Goal: Task Accomplishment & Management: Manage account settings

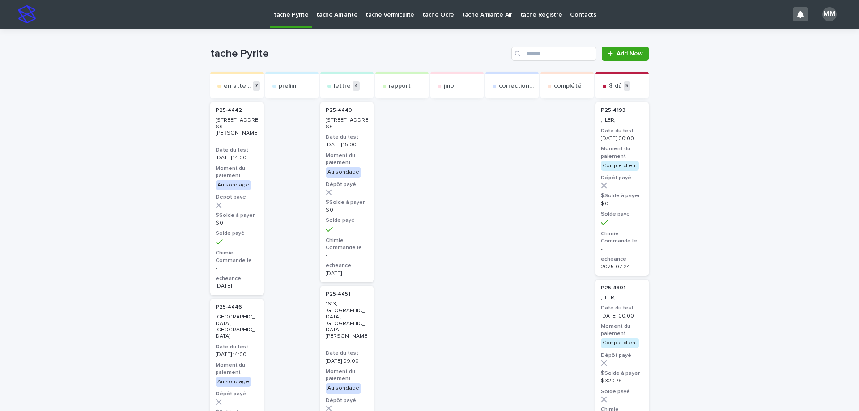
click at [327, 17] on p "tache Amiante" at bounding box center [336, 9] width 41 height 19
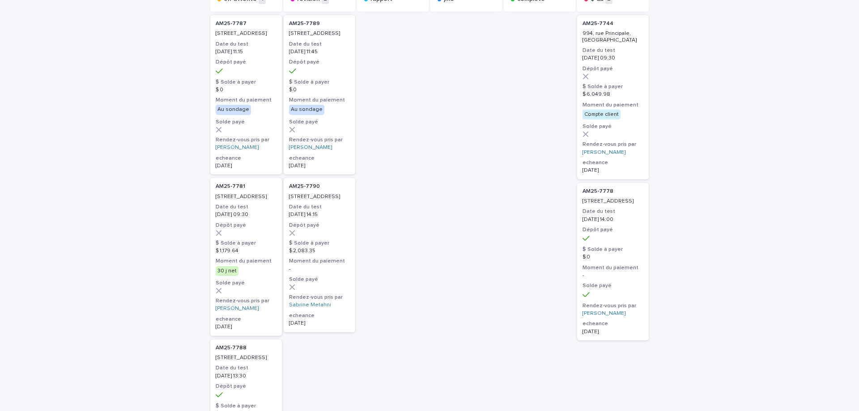
scroll to position [90, 0]
click at [253, 63] on h3 "Dépôt payé" at bounding box center [246, 59] width 61 height 7
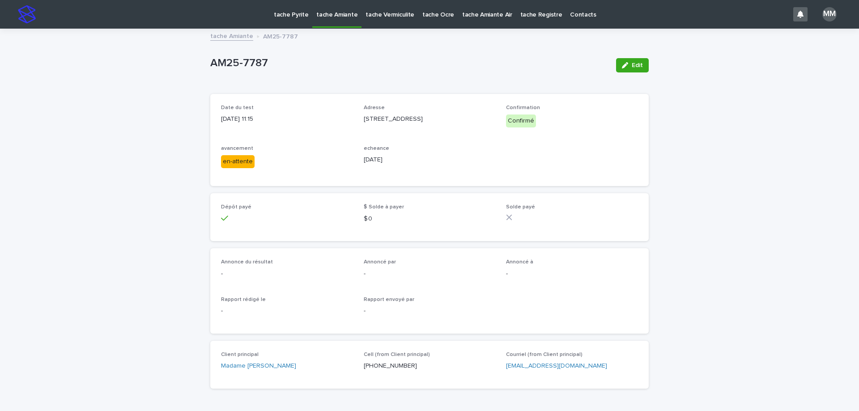
click at [237, 36] on link "tache Amiante" at bounding box center [231, 35] width 43 height 10
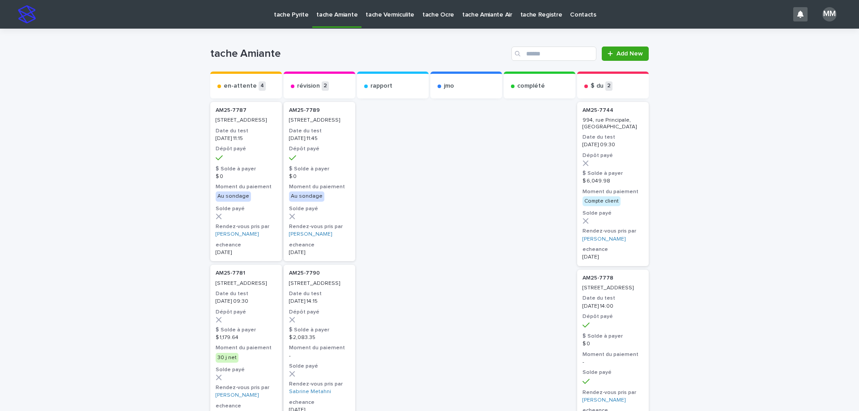
click at [386, 14] on p "tache Vermiculite" at bounding box center [390, 9] width 49 height 19
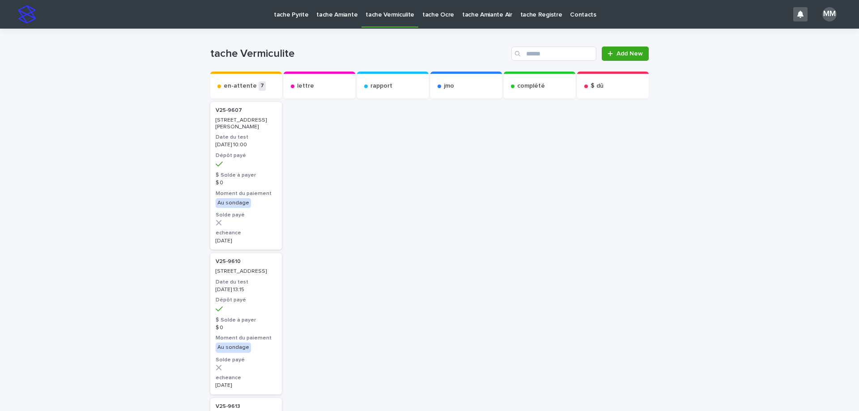
click at [333, 13] on p "tache Amiante" at bounding box center [336, 9] width 41 height 19
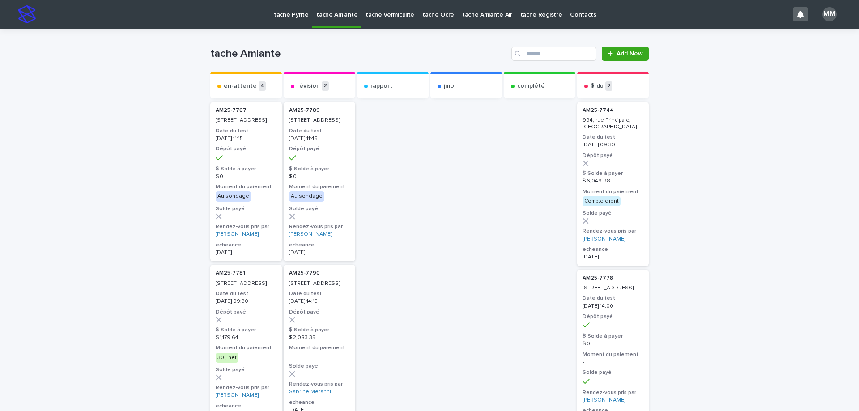
click at [252, 162] on div at bounding box center [246, 158] width 61 height 8
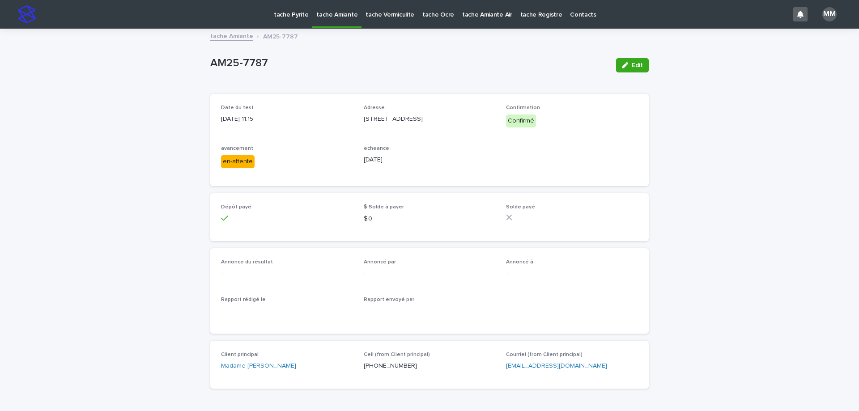
click at [226, 40] on link "tache Amiante" at bounding box center [231, 35] width 43 height 10
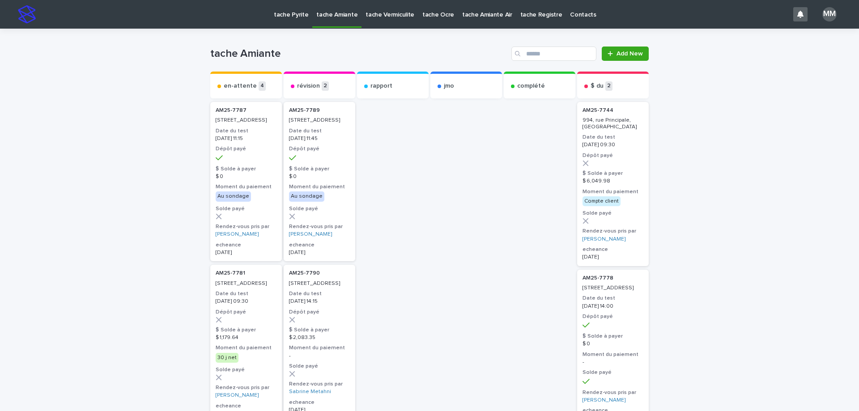
click at [250, 287] on p "[STREET_ADDRESS]" at bounding box center [246, 284] width 61 height 6
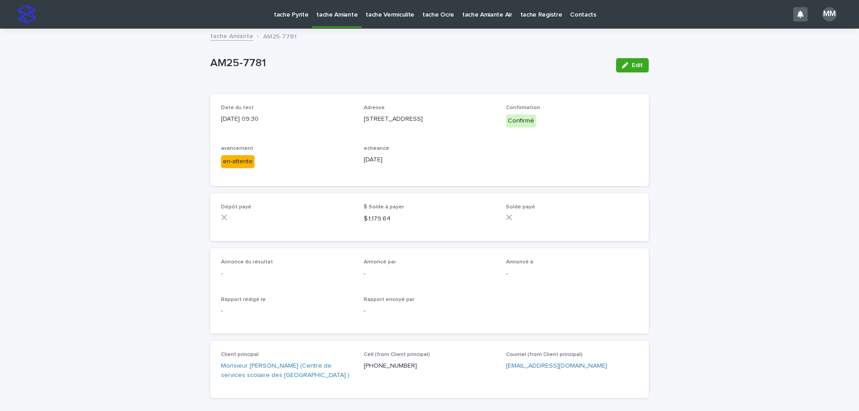
click at [657, 243] on div "Loading... Saving… Loading... Saving… AM25-7781 Edit AM25-7781 Edit Sorry, ther…" at bounding box center [429, 240] width 859 height 421
drag, startPoint x: 634, startPoint y: 64, endPoint x: 375, endPoint y: 192, distance: 288.4
click at [632, 64] on span "Edit" at bounding box center [637, 65] width 11 height 6
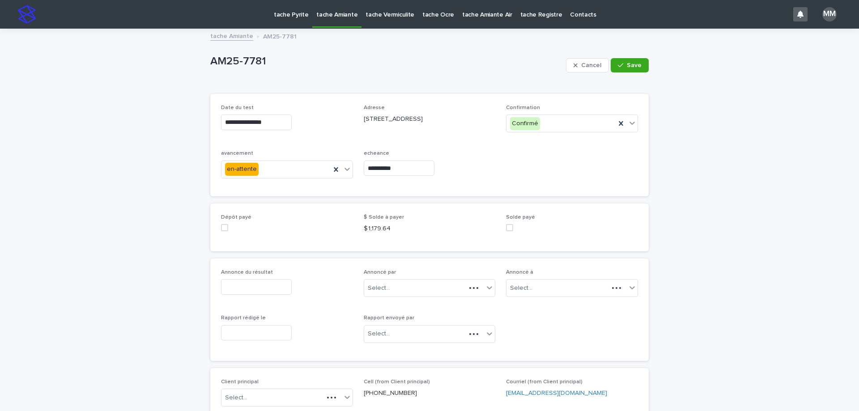
click at [408, 166] on input "**********" at bounding box center [399, 169] width 71 height 16
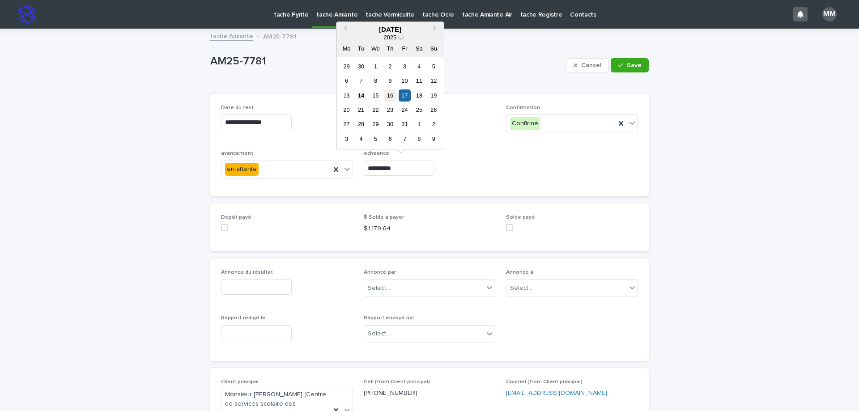
click at [393, 97] on div "16" at bounding box center [390, 96] width 12 height 12
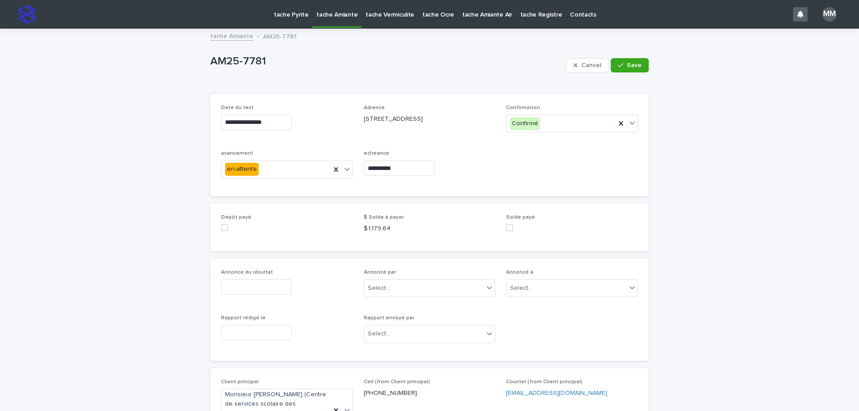
type input "**********"
click at [638, 64] on span "Save" at bounding box center [634, 65] width 15 height 6
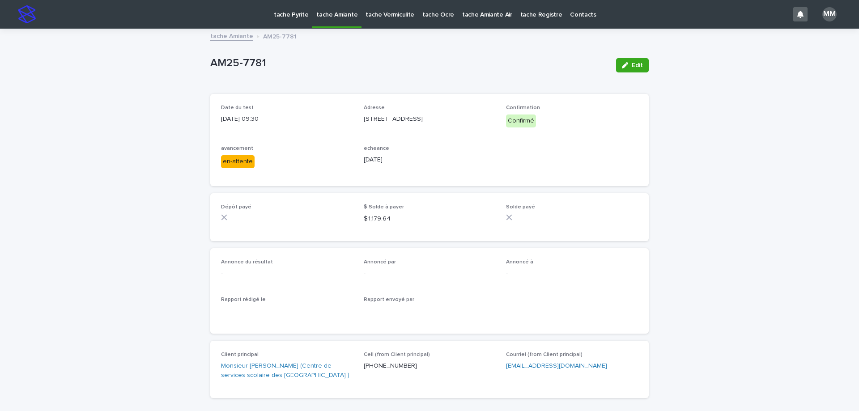
click at [273, 13] on div "tache Pyrite" at bounding box center [291, 9] width 43 height 19
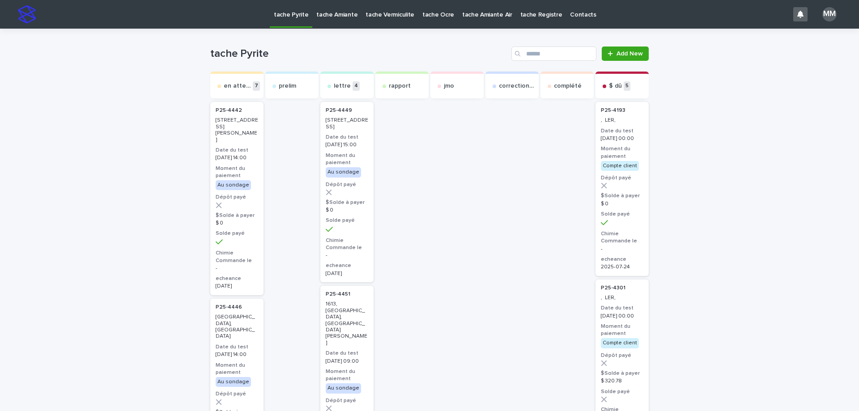
click at [323, 14] on p "tache Amiante" at bounding box center [336, 9] width 41 height 19
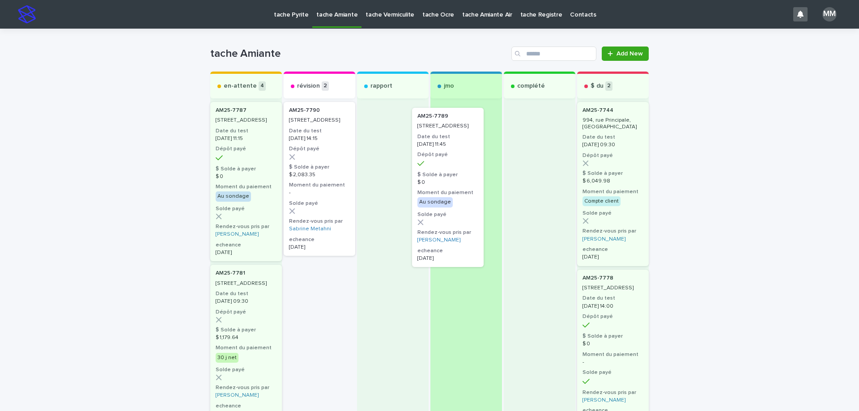
drag, startPoint x: 324, startPoint y: 142, endPoint x: 510, endPoint y: 175, distance: 189.0
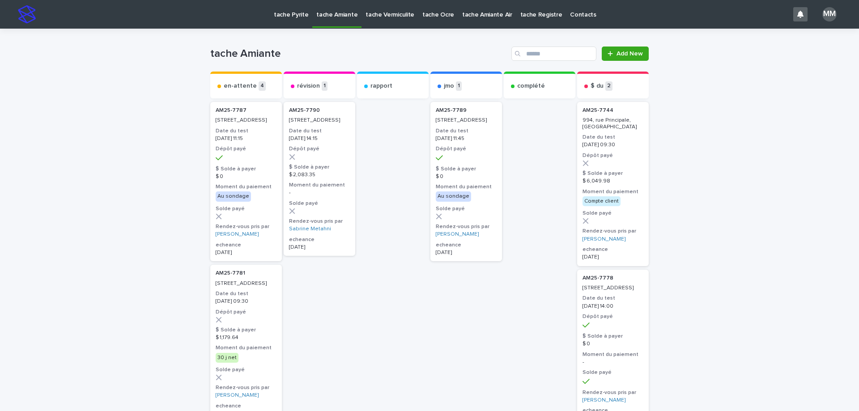
click at [469, 135] on div "[DATE] 11:45" at bounding box center [466, 138] width 61 height 8
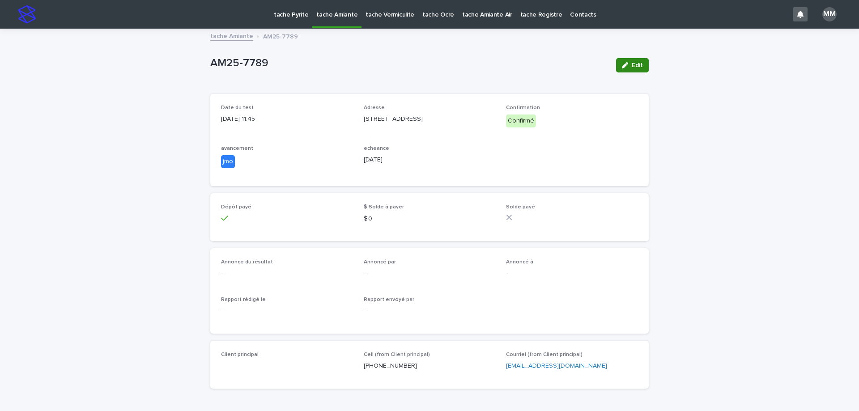
click at [632, 63] on span "Edit" at bounding box center [637, 65] width 11 height 6
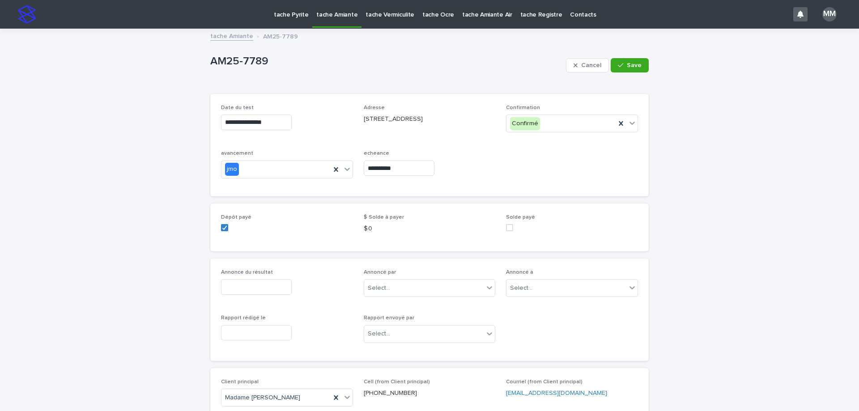
click at [418, 171] on input "**********" at bounding box center [399, 169] width 71 height 16
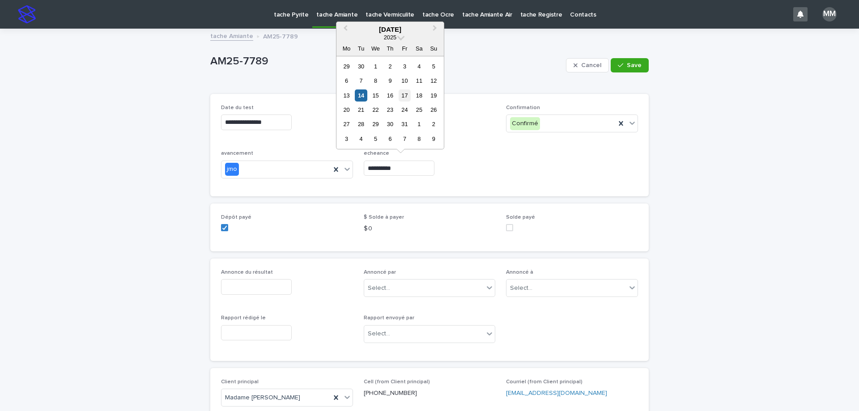
click at [402, 100] on div "17" at bounding box center [405, 96] width 12 height 12
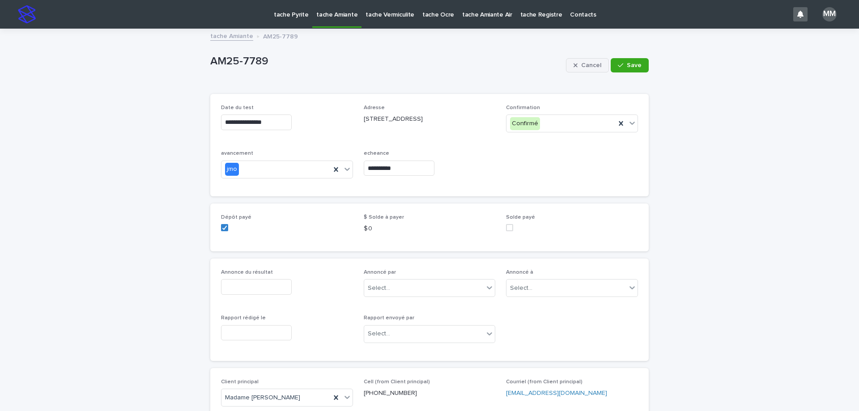
type input "**********"
click at [632, 60] on button "Save" at bounding box center [630, 65] width 38 height 14
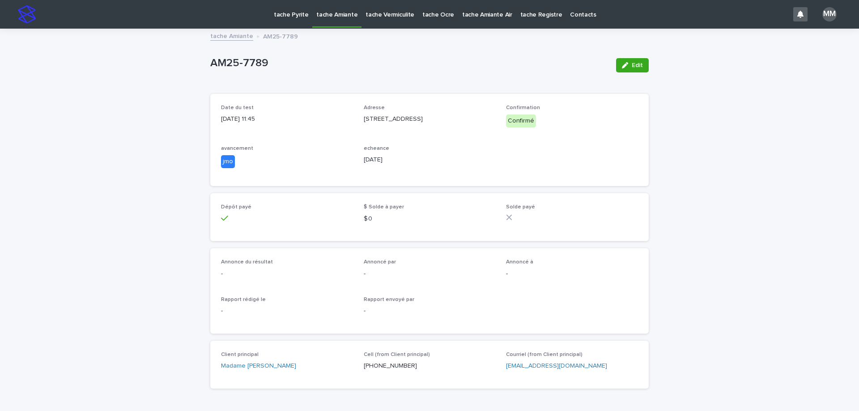
click at [242, 34] on link "tache Amiante" at bounding box center [231, 35] width 43 height 10
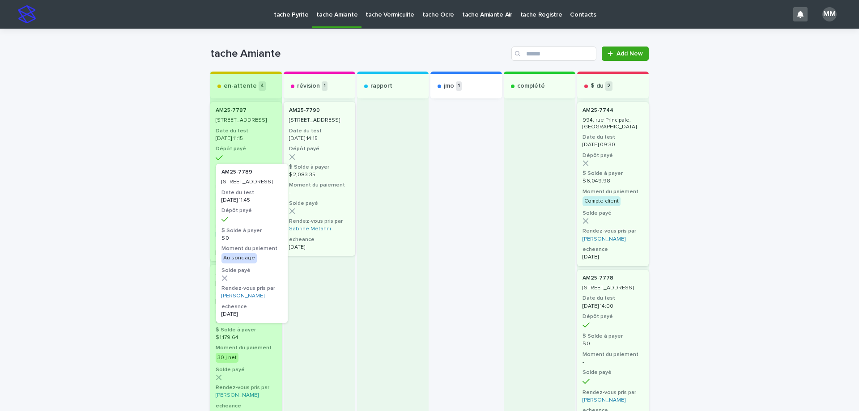
drag, startPoint x: 459, startPoint y: 129, endPoint x: 248, endPoint y: 194, distance: 220.4
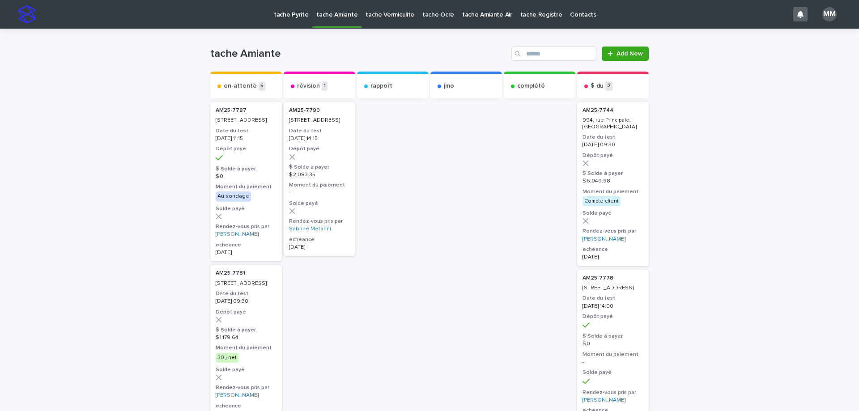
click at [295, 21] on link "tache Pyrite" at bounding box center [291, 14] width 43 height 28
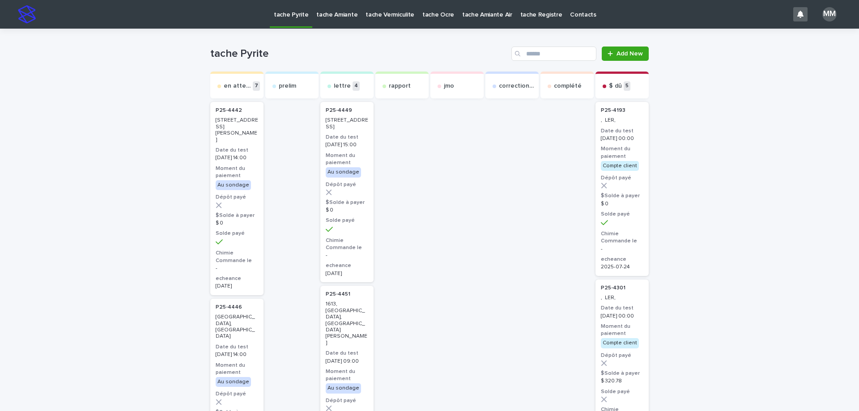
click at [348, 16] on p "tache Amiante" at bounding box center [336, 9] width 41 height 19
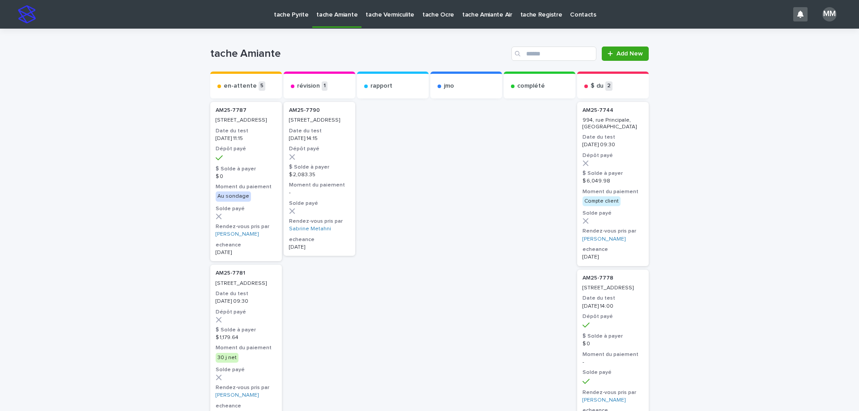
click at [384, 13] on p "tache Vermiculite" at bounding box center [390, 9] width 49 height 19
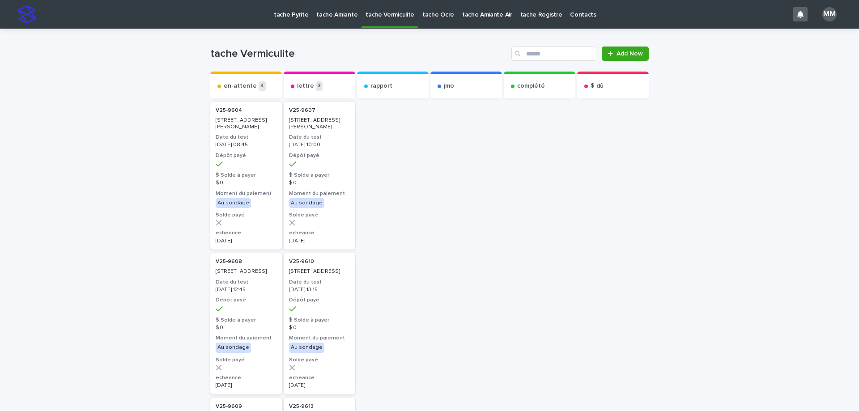
click at [333, 21] on link "tache Amiante" at bounding box center [336, 14] width 49 height 28
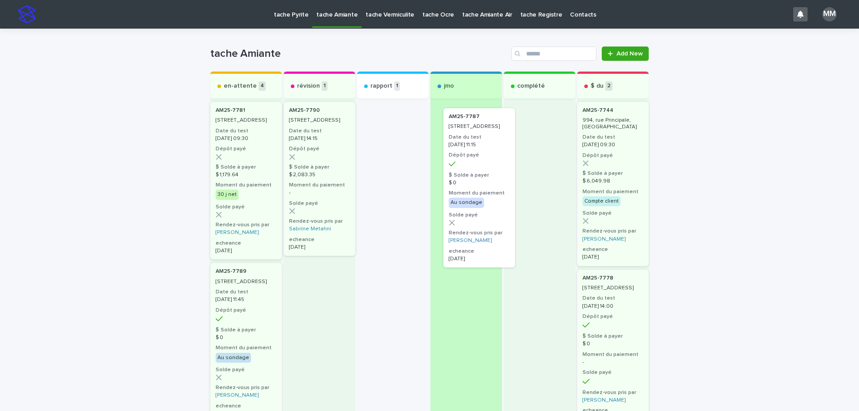
drag, startPoint x: 388, startPoint y: 139, endPoint x: 477, endPoint y: 142, distance: 89.1
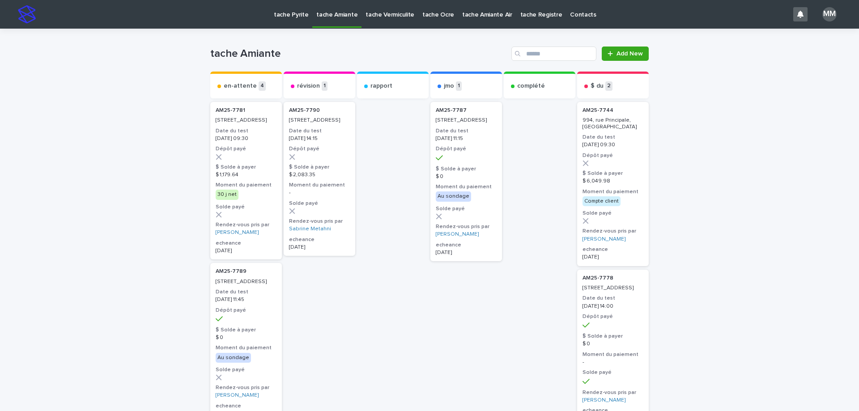
drag, startPoint x: 481, startPoint y: 137, endPoint x: 514, endPoint y: 130, distance: 33.9
click at [449, 135] on h3 "Date du test" at bounding box center [466, 131] width 61 height 7
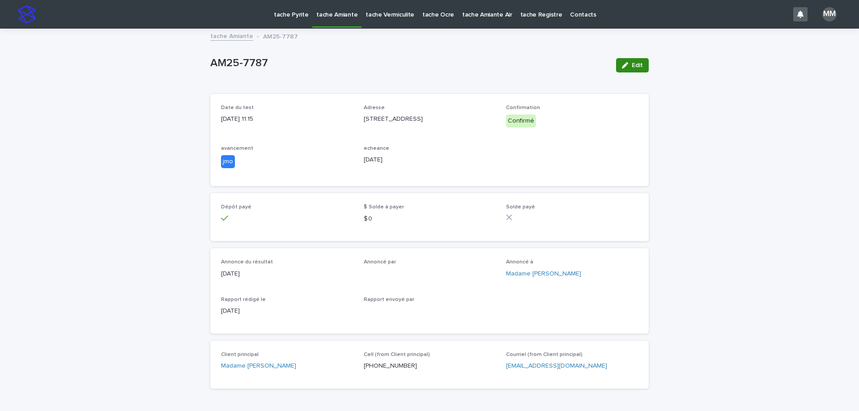
click at [634, 66] on span "Edit" at bounding box center [637, 65] width 11 height 6
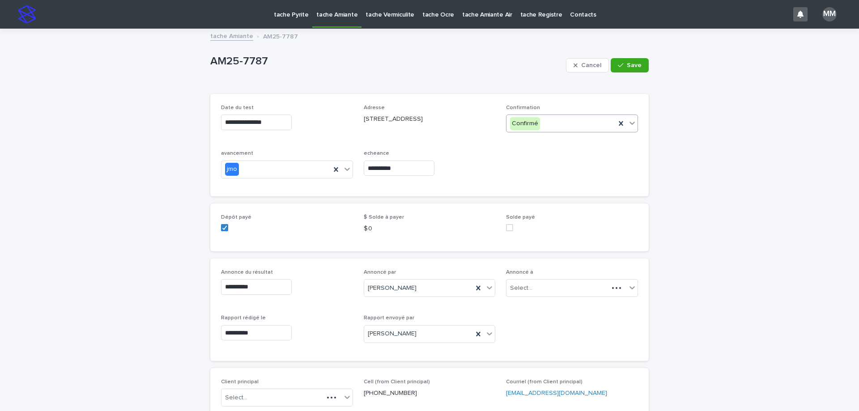
click at [554, 126] on div "Confirmé" at bounding box center [561, 123] width 109 height 15
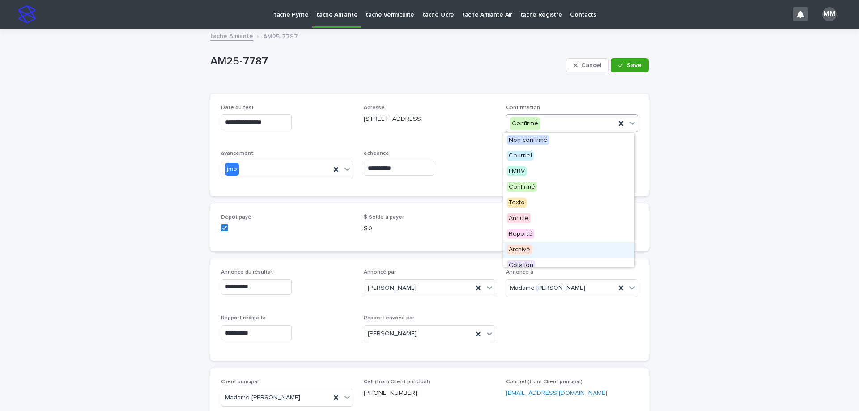
click at [535, 252] on div "Archivé" at bounding box center [569, 251] width 131 height 16
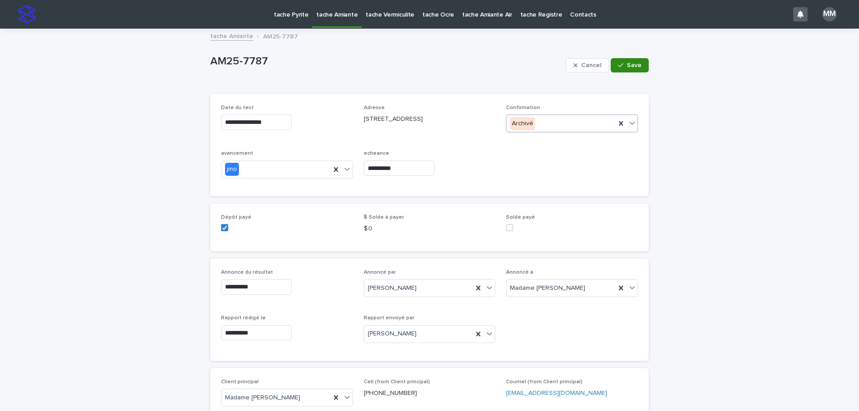
click at [638, 69] on button "Save" at bounding box center [630, 65] width 38 height 14
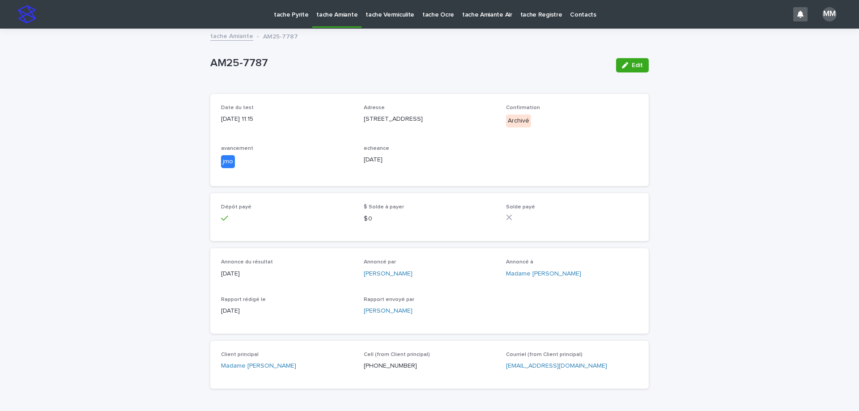
click at [215, 31] on link "tache Amiante" at bounding box center [231, 35] width 43 height 10
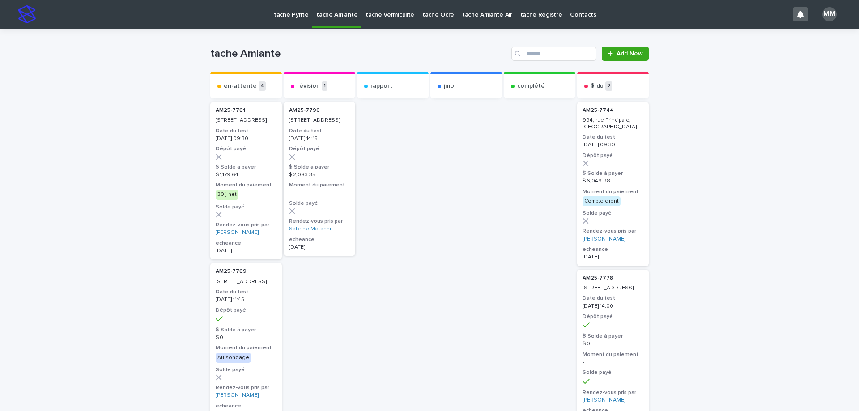
click at [387, 8] on p "tache Vermiculite" at bounding box center [390, 9] width 49 height 19
